Goal: Browse casually

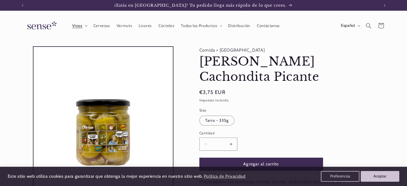
click at [81, 26] on span "Vinos" at bounding box center [77, 25] width 10 height 5
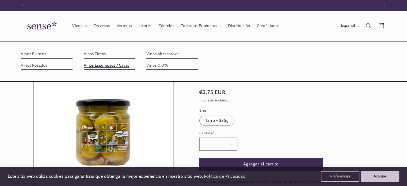
scroll to position [0, 356]
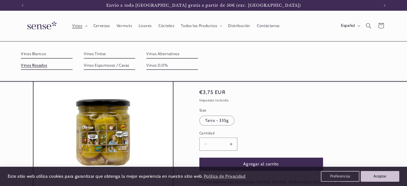
click at [37, 67] on link "Vinos Rosados" at bounding box center [47, 65] width 52 height 9
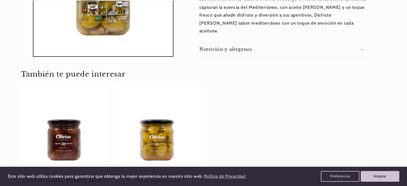
scroll to position [241, 0]
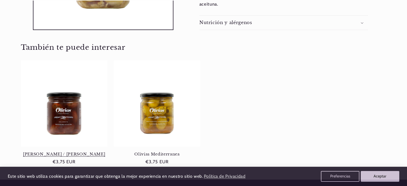
click at [69, 152] on link "Olivias Kalamata / Kalamon" at bounding box center [64, 154] width 86 height 5
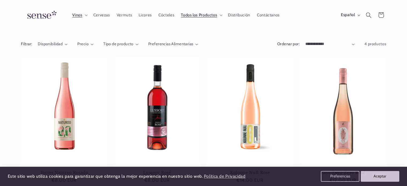
scroll to position [20, 0]
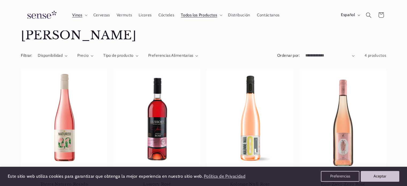
click at [310, 56] on select "**********" at bounding box center [329, 56] width 49 height 6
click at [305, 53] on select "**********" at bounding box center [329, 56] width 49 height 6
click at [100, 15] on span "Cervezas" at bounding box center [101, 15] width 17 height 5
click at [125, 17] on span "Vermuts" at bounding box center [124, 15] width 15 height 5
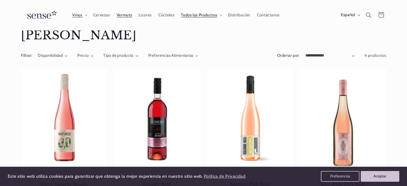
scroll to position [0, 0]
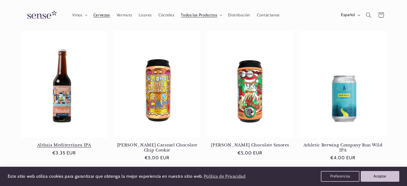
scroll to position [0, 356]
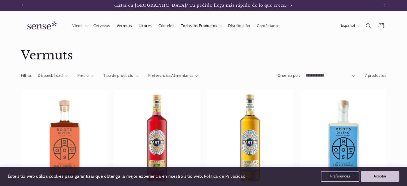
click at [144, 28] on span "Licores" at bounding box center [145, 25] width 13 height 5
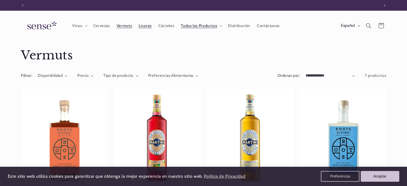
scroll to position [0, 356]
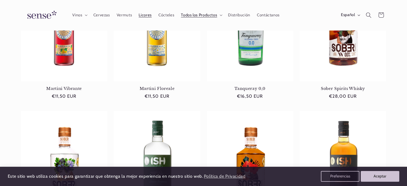
scroll to position [54, 0]
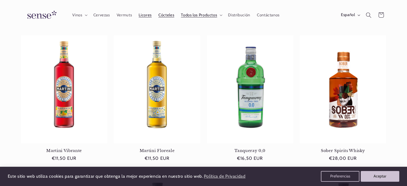
click at [165, 18] on link "Cócteles" at bounding box center [166, 15] width 22 height 12
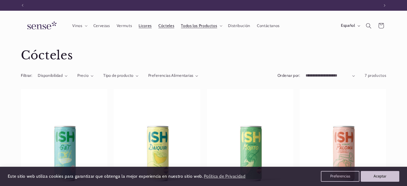
scroll to position [0, 356]
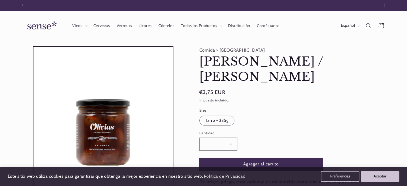
scroll to position [0, 356]
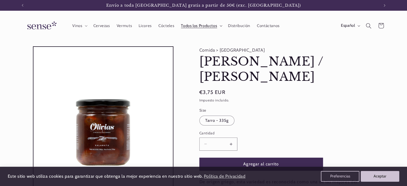
click at [200, 27] on span "Todos los Productos" at bounding box center [199, 25] width 36 height 5
click at [238, 26] on span "Distribución" at bounding box center [239, 25] width 22 height 5
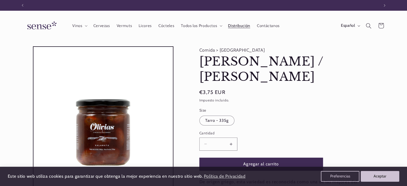
scroll to position [0, 0]
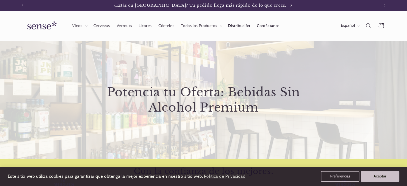
click at [263, 25] on span "Contáctanos" at bounding box center [268, 25] width 23 height 5
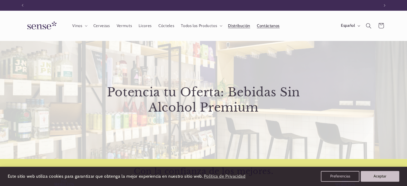
scroll to position [0, 356]
